Goal: Check status

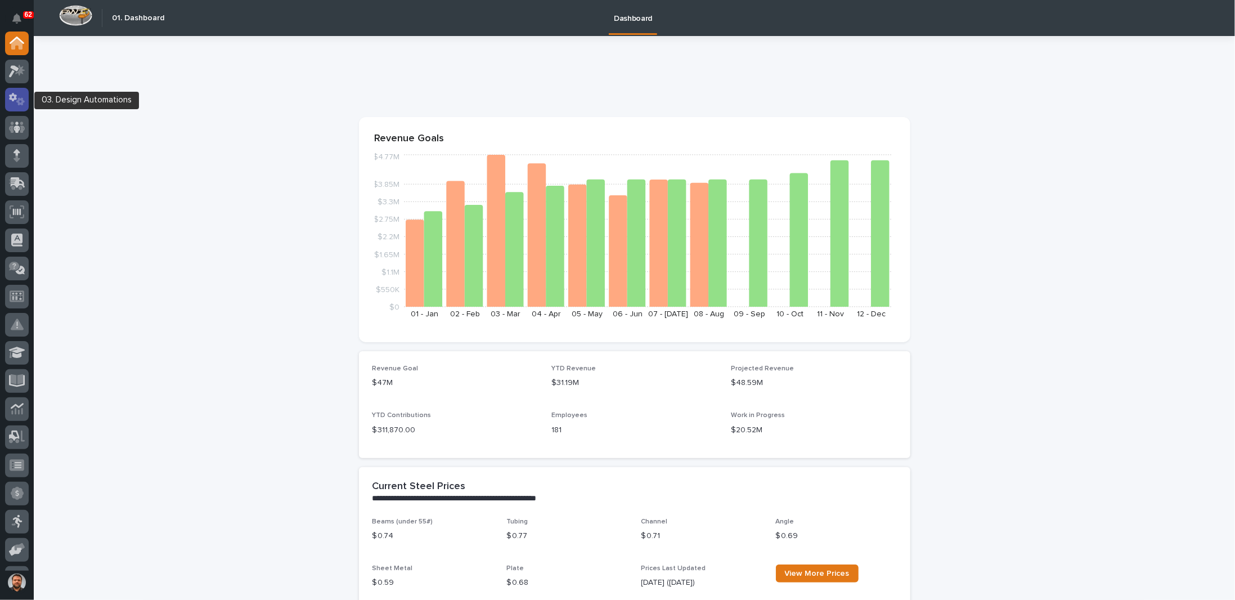
click at [15, 100] on icon at bounding box center [17, 99] width 16 height 13
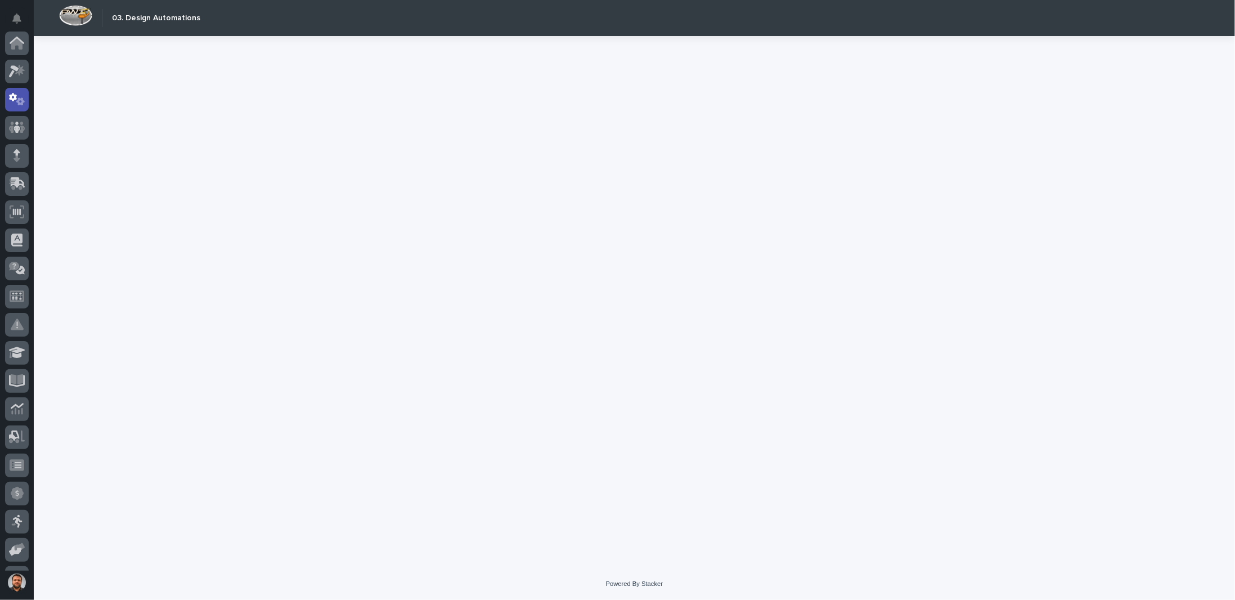
scroll to position [56, 0]
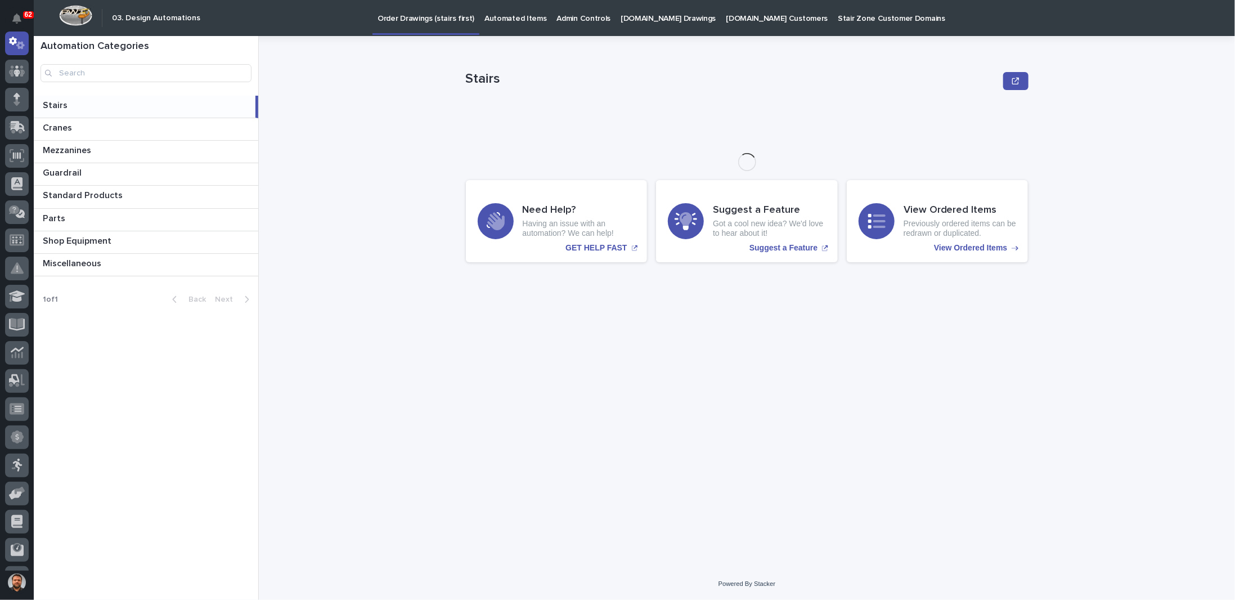
click at [631, 21] on p "[DOMAIN_NAME] Drawings" at bounding box center [668, 12] width 95 height 24
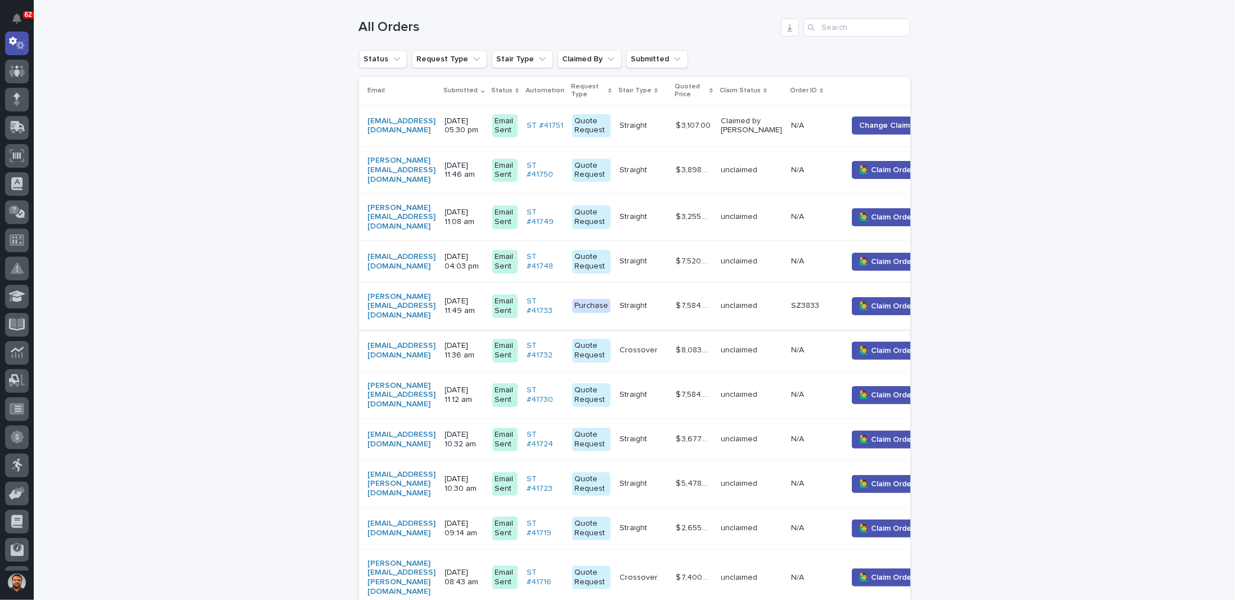
scroll to position [169, 0]
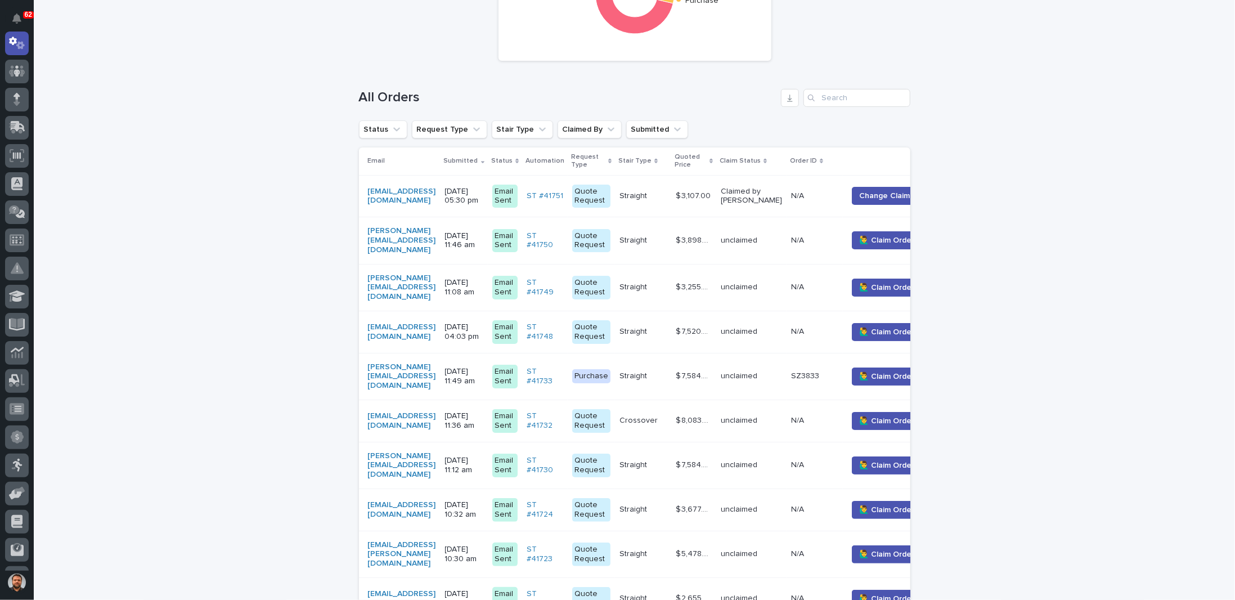
click at [483, 367] on p "[DATE] 11:49 am" at bounding box center [464, 376] width 38 height 19
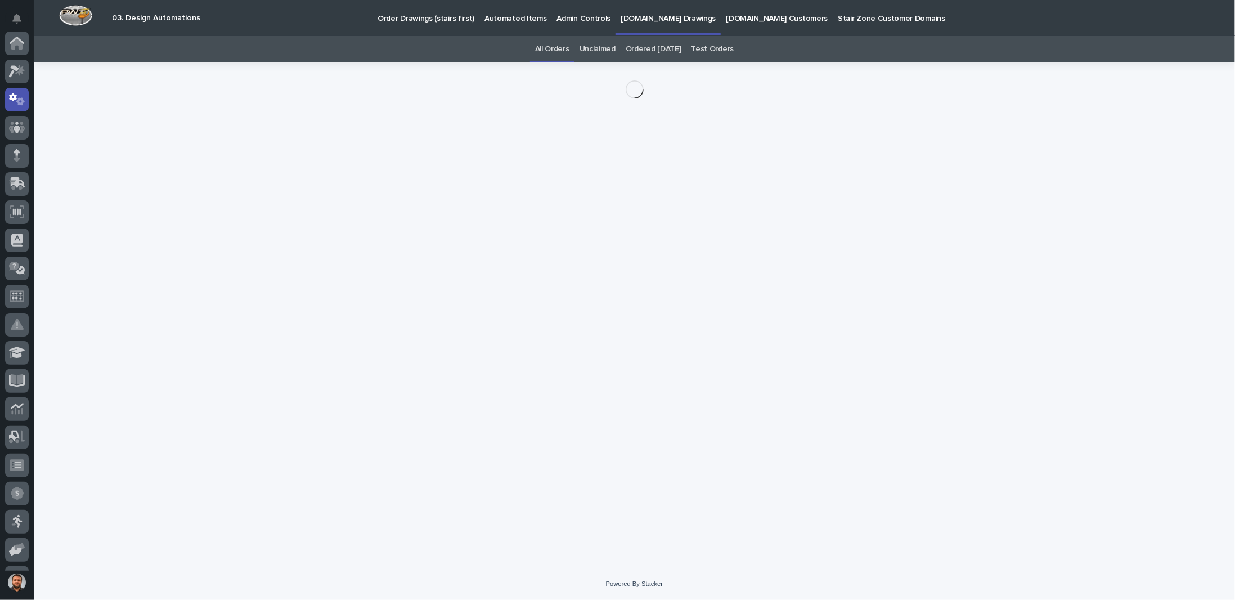
scroll to position [56, 0]
